Goal: Navigation & Orientation: Find specific page/section

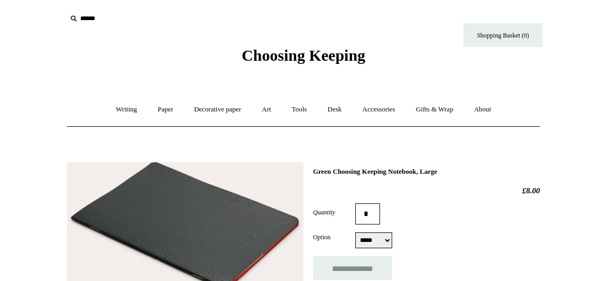
select select "*****"
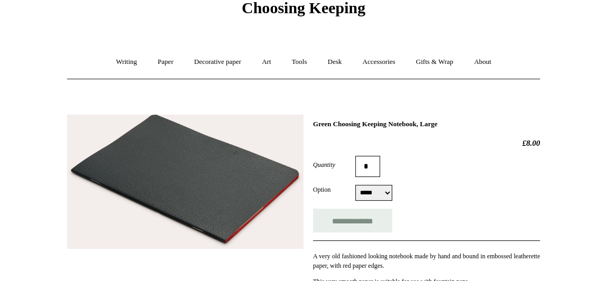
scroll to position [48, 0]
click at [163, 60] on link "Paper +" at bounding box center [165, 62] width 35 height 28
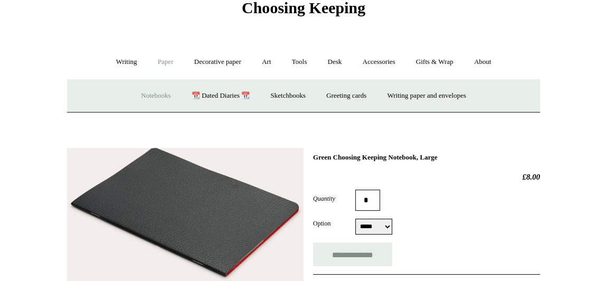
click at [153, 92] on link "Notebooks +" at bounding box center [155, 96] width 49 height 28
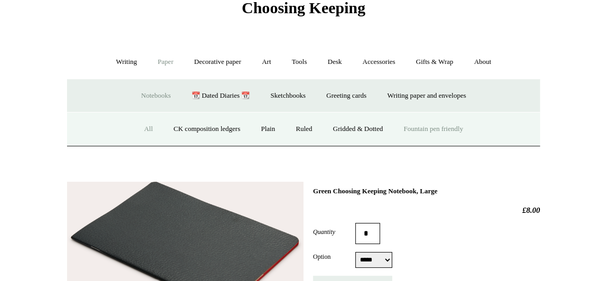
click at [408, 130] on link "Fountain pen friendly" at bounding box center [433, 129] width 79 height 28
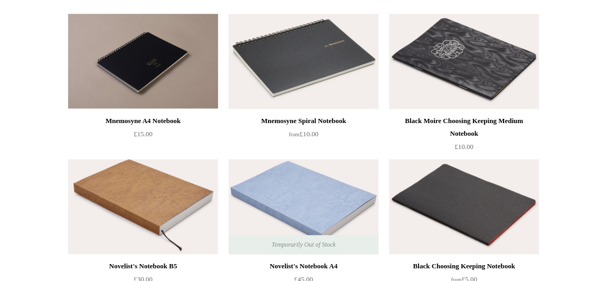
scroll to position [705, 0]
